Goal: Information Seeking & Learning: Learn about a topic

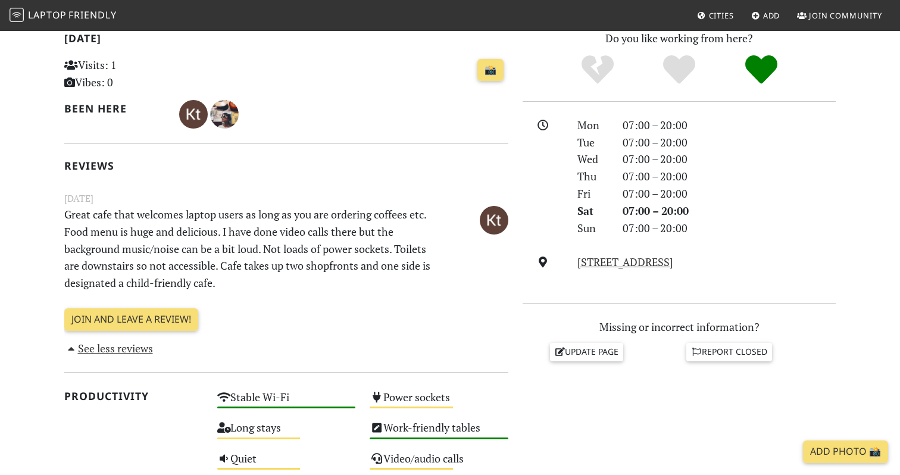
scroll to position [309, 0]
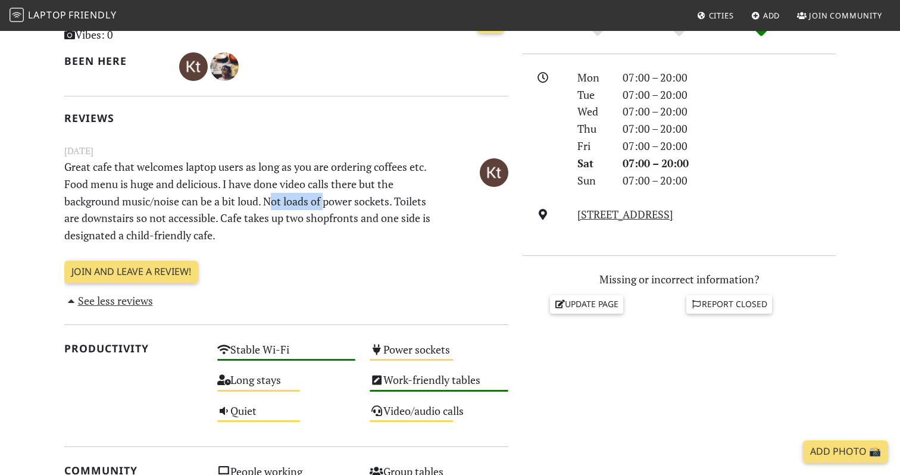
drag, startPoint x: 273, startPoint y: 201, endPoint x: 328, endPoint y: 202, distance: 55.4
click at [328, 202] on p "Great cafe that welcomes laptop users as long as you are ordering coffees etc. …" at bounding box center [248, 201] width 382 height 86
click at [323, 157] on small "January 20, 2022" at bounding box center [286, 150] width 458 height 15
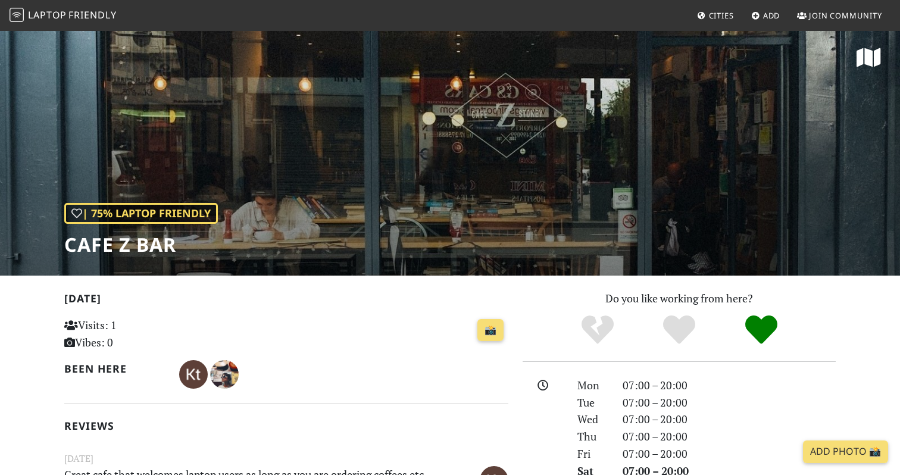
scroll to position [0, 0]
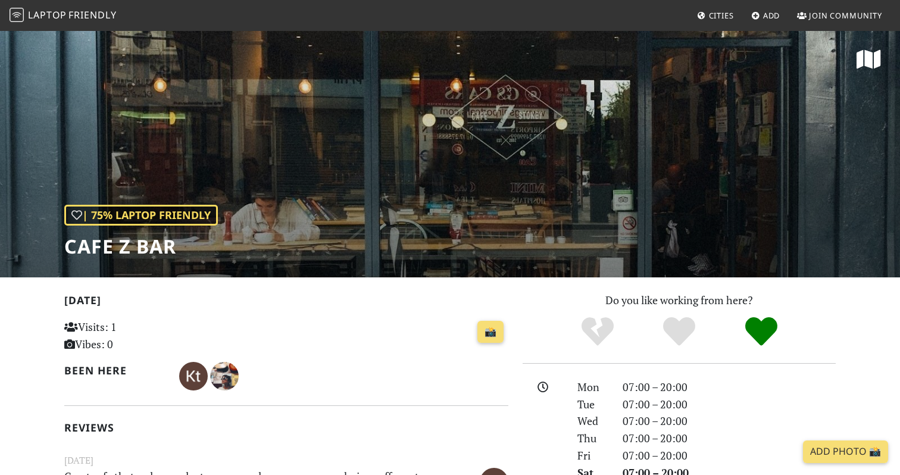
click at [330, 159] on div "| 75% Laptop Friendly Cafe Z Bar" at bounding box center [450, 154] width 900 height 248
drag, startPoint x: 68, startPoint y: 249, endPoint x: 183, endPoint y: 250, distance: 114.3
click at [182, 250] on h1 "Cafe Z Bar" at bounding box center [141, 246] width 154 height 23
copy h1 "Cafe Z Bar"
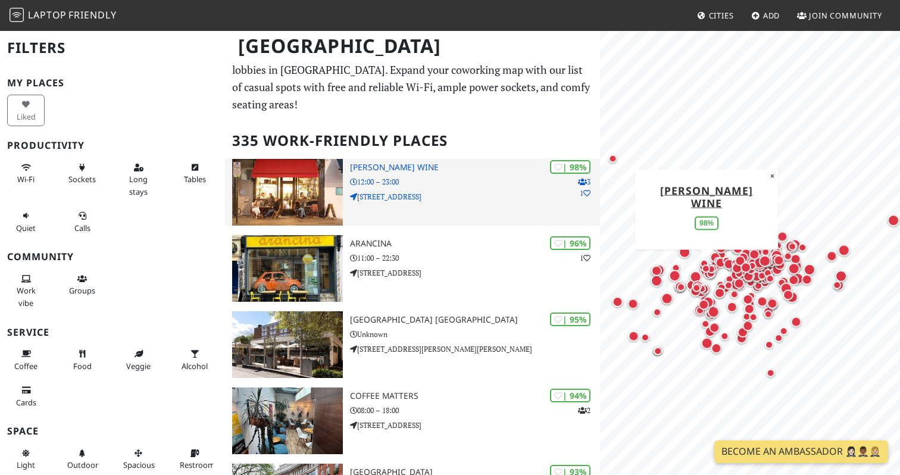
scroll to position [25, 0]
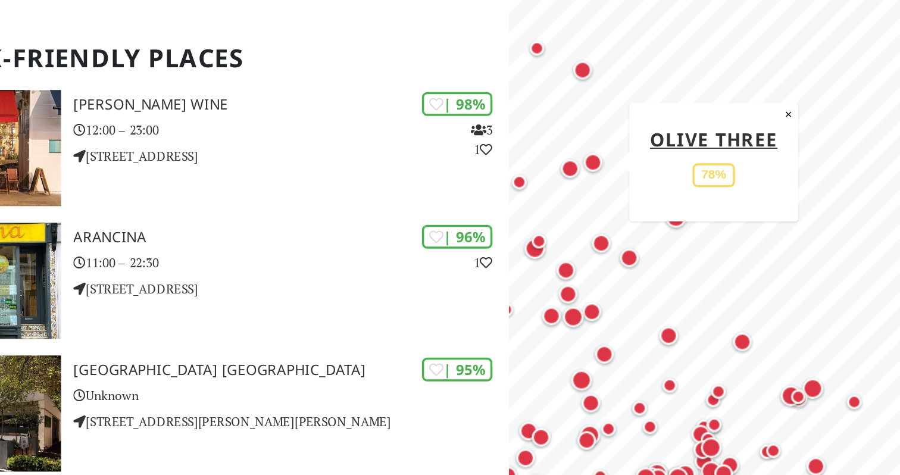
click at [648, 195] on div "Map marker" at bounding box center [648, 194] width 11 height 11
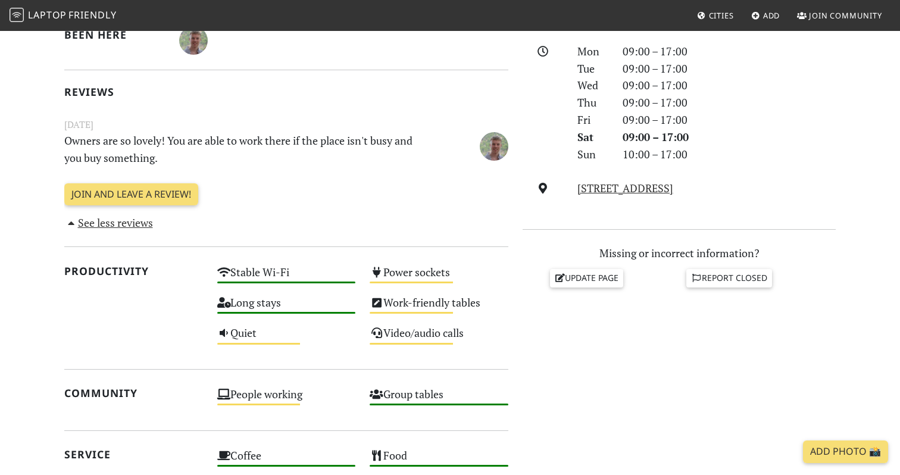
scroll to position [108, 0]
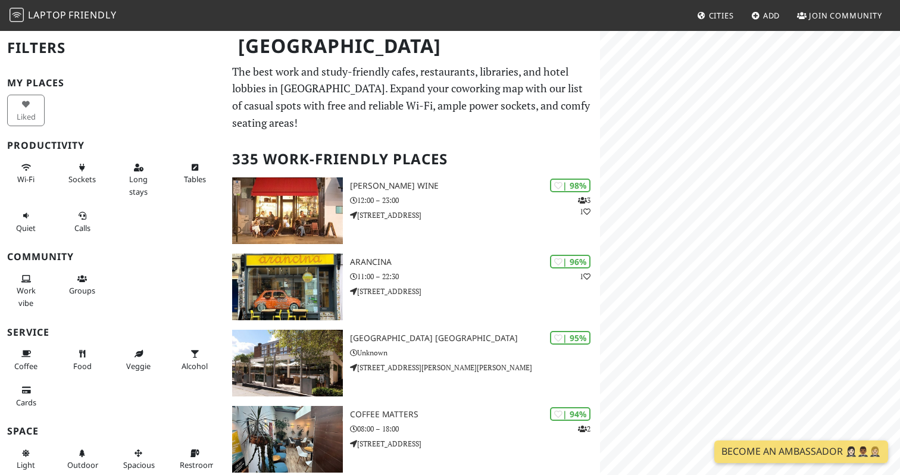
scroll to position [25, 0]
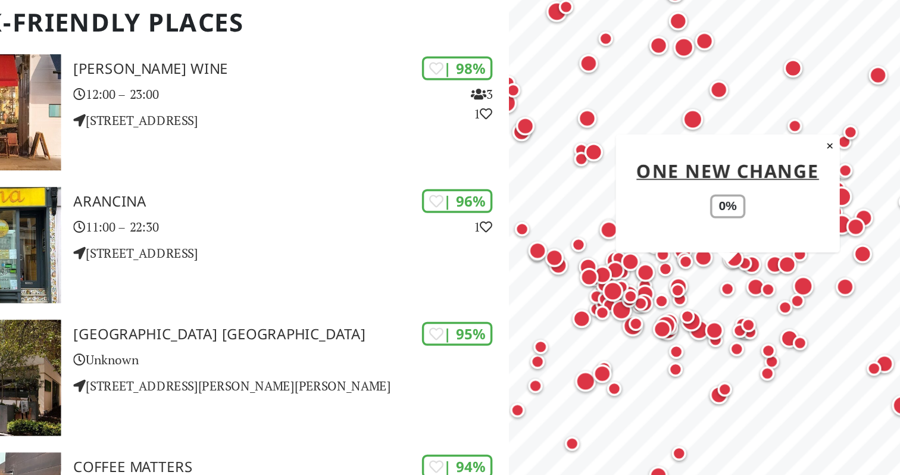
drag, startPoint x: 725, startPoint y: 252, endPoint x: 707, endPoint y: 301, distance: 51.6
click at [718, 293] on div "Map marker" at bounding box center [725, 286] width 14 height 14
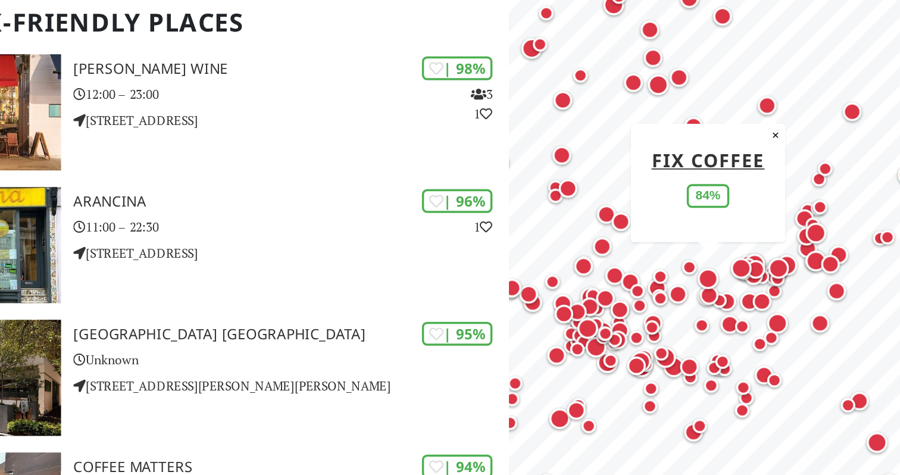
click at [715, 276] on div "Map marker" at bounding box center [714, 281] width 12 height 12
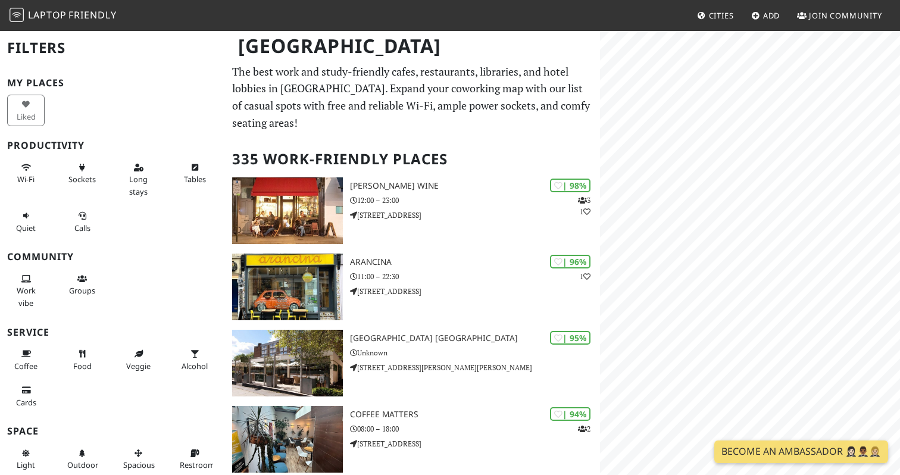
scroll to position [25, 0]
